Goal: Navigation & Orientation: Go to known website

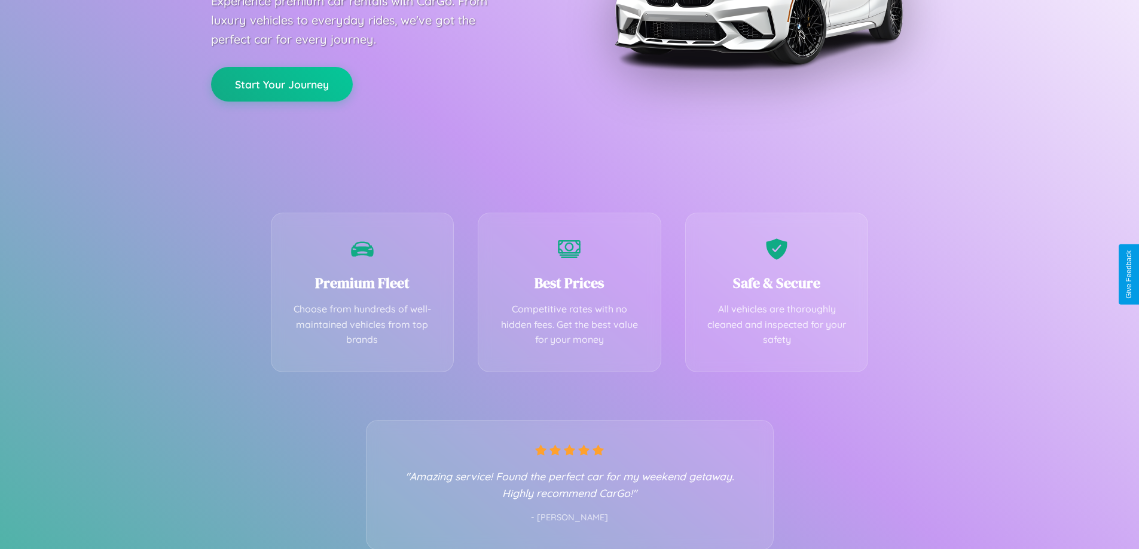
scroll to position [236, 0]
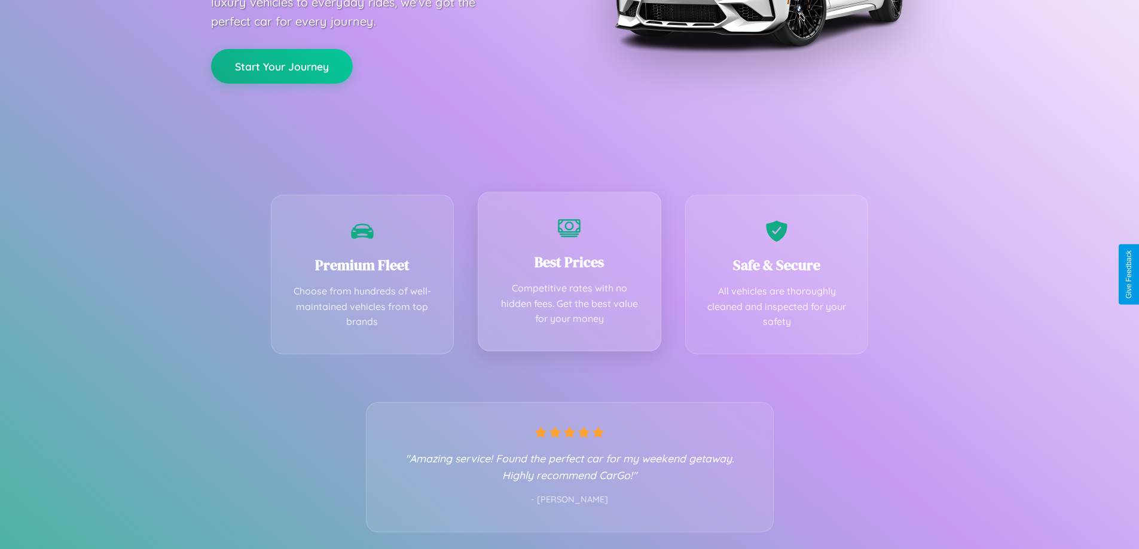
click at [569, 274] on div "Best Prices Competitive rates with no hidden fees. Get the best value for your …" at bounding box center [570, 272] width 184 height 160
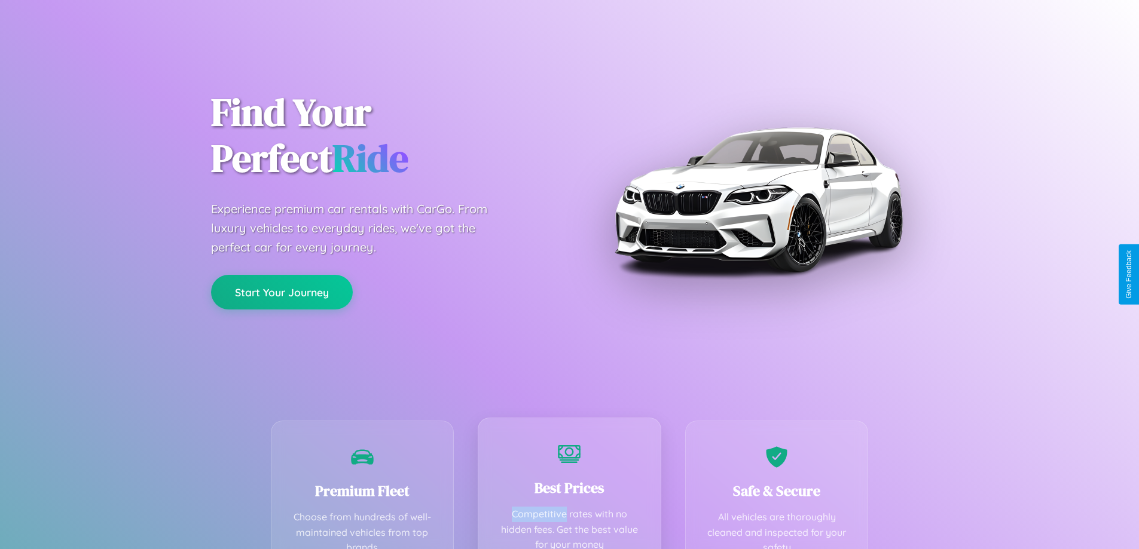
scroll to position [0, 0]
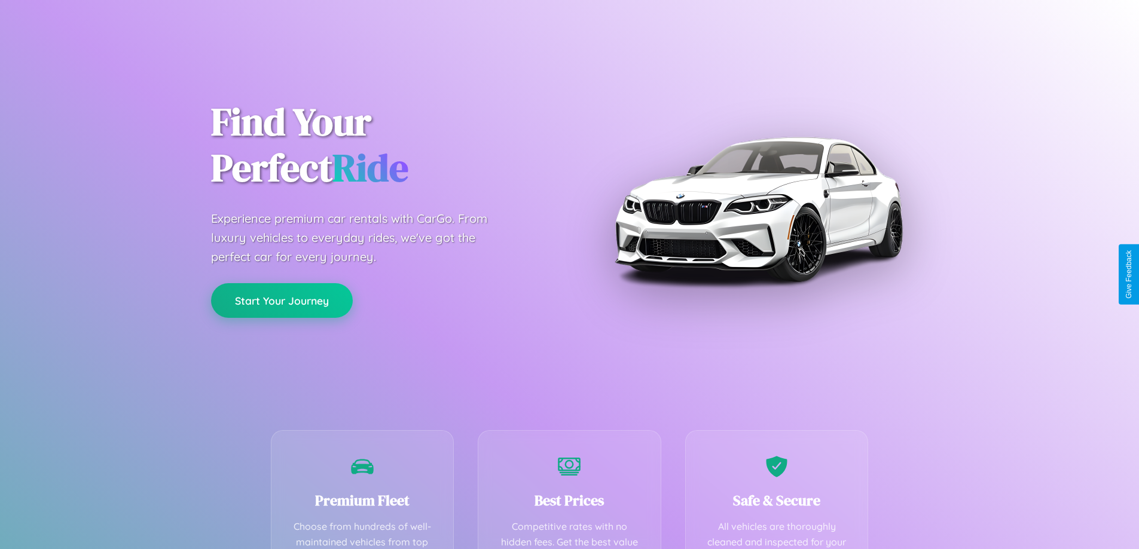
click at [282, 301] on button "Start Your Journey" at bounding box center [282, 300] width 142 height 35
click at [282, 300] on button "Start Your Journey" at bounding box center [282, 300] width 142 height 35
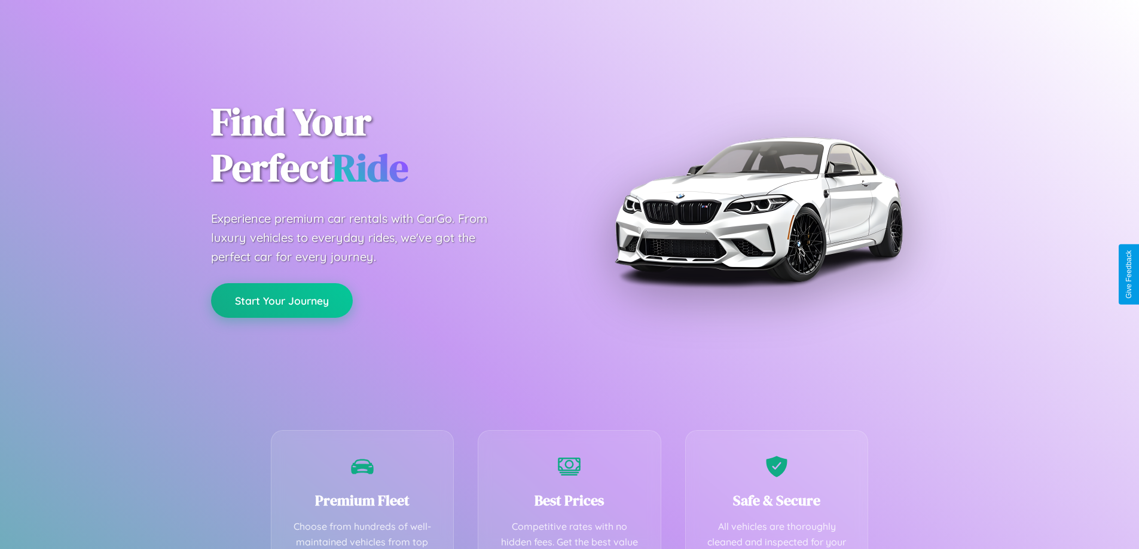
click at [282, 300] on button "Start Your Journey" at bounding box center [282, 300] width 142 height 35
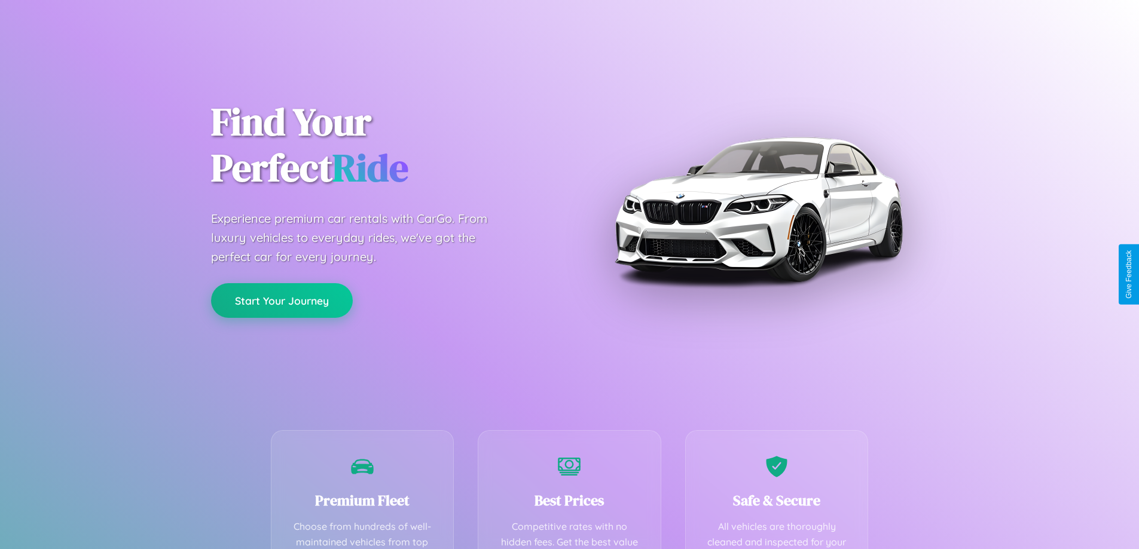
click at [282, 300] on button "Start Your Journey" at bounding box center [282, 300] width 142 height 35
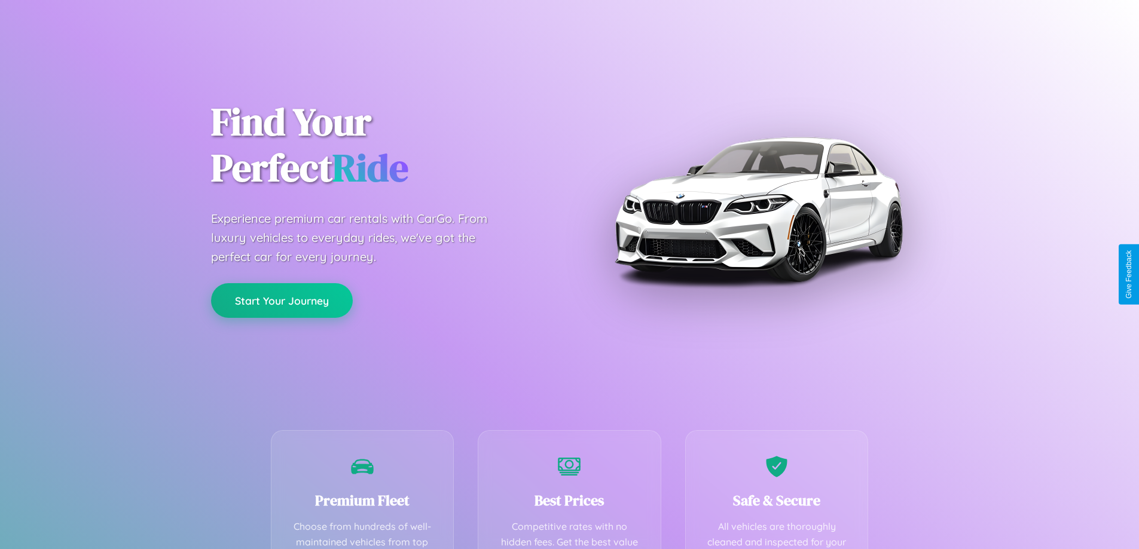
click at [282, 300] on button "Start Your Journey" at bounding box center [282, 300] width 142 height 35
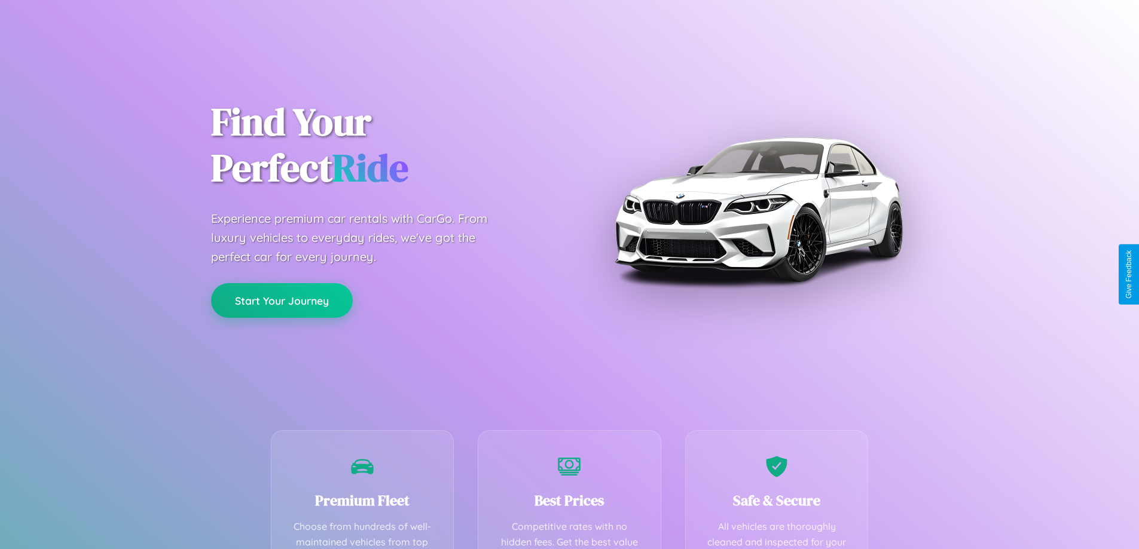
click at [282, 300] on button "Start Your Journey" at bounding box center [282, 300] width 142 height 35
